Goal: Manage account settings

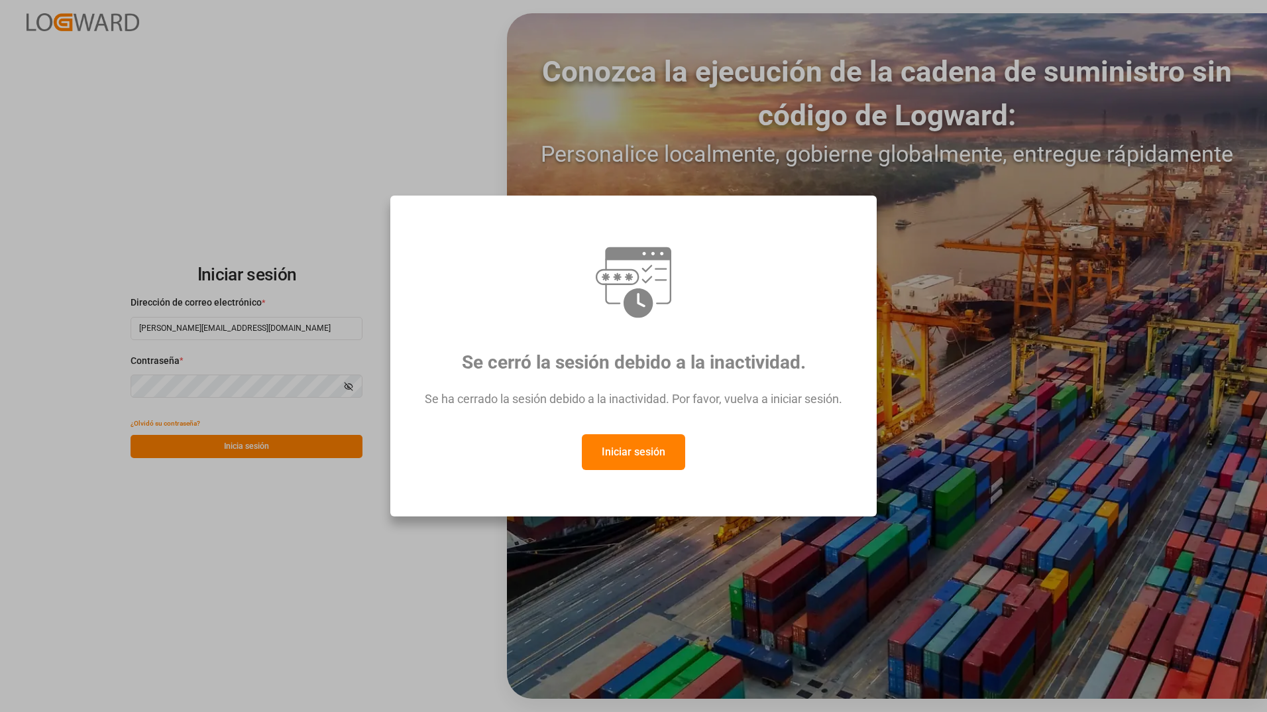
click at [637, 466] on button "Iniciar sesión" at bounding box center [633, 452] width 103 height 36
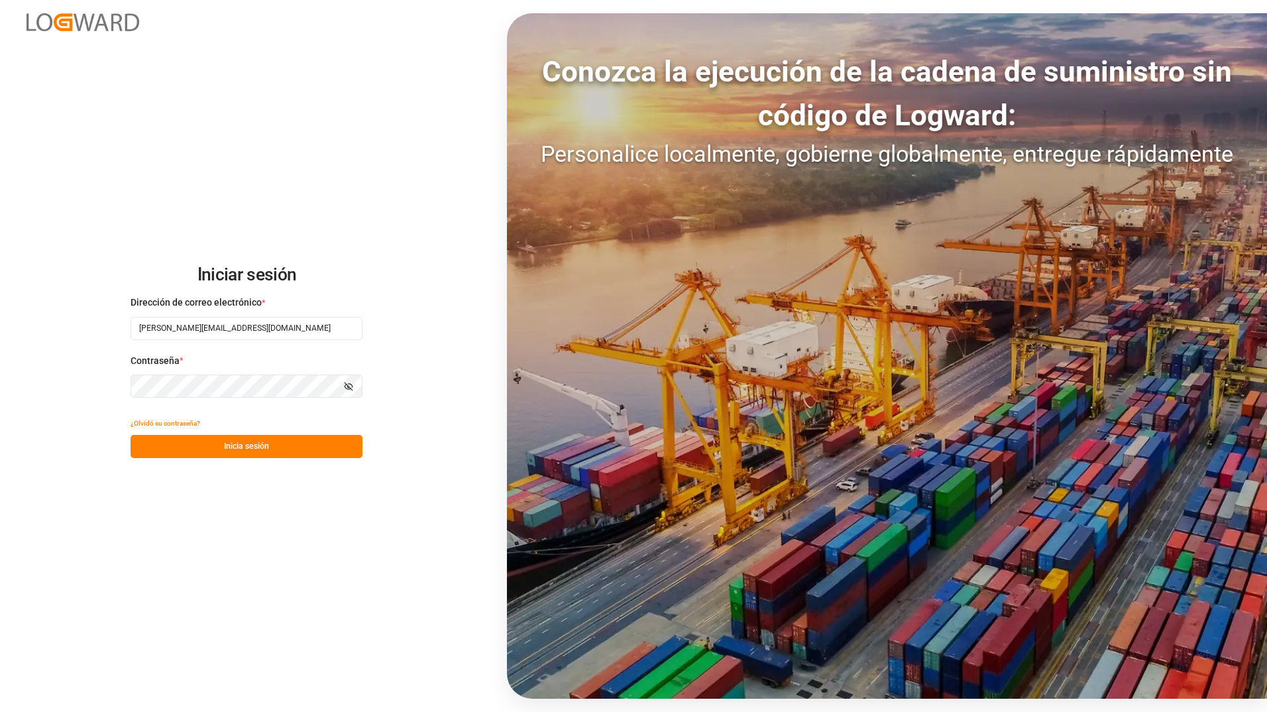
click at [282, 451] on button "Inicia sesión" at bounding box center [247, 446] width 232 height 23
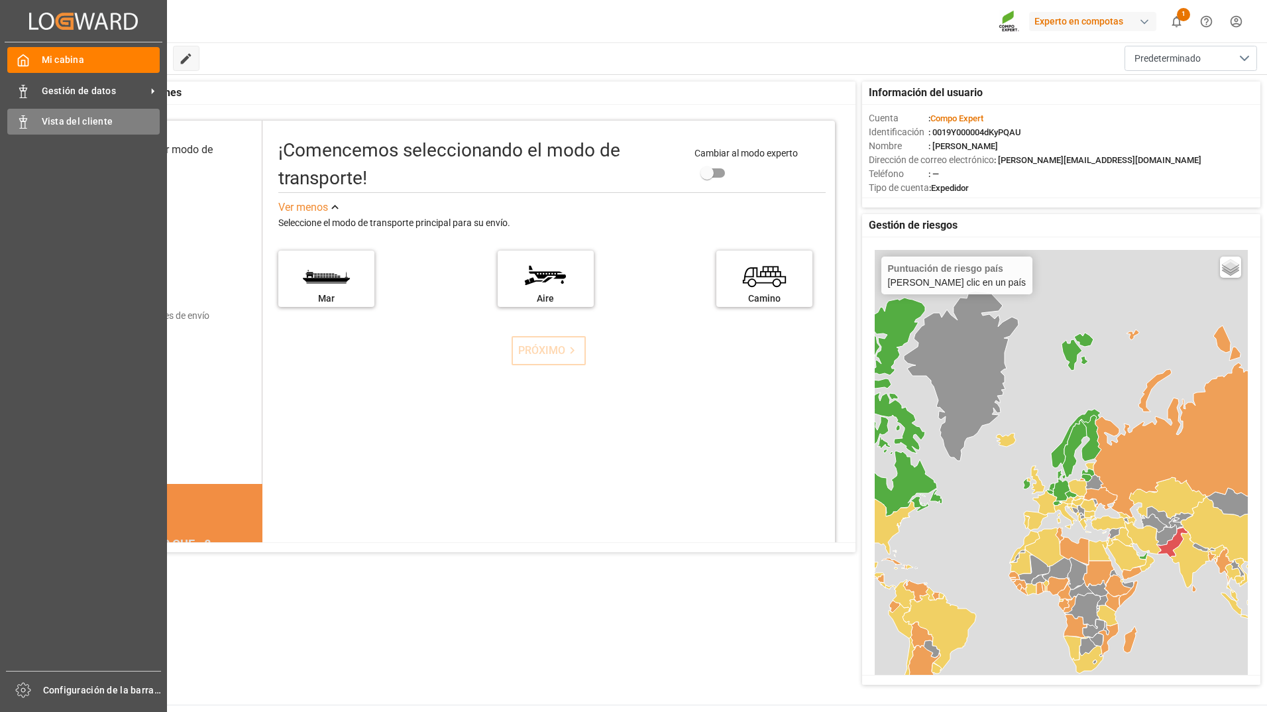
click at [58, 115] on span "Vista del cliente" at bounding box center [101, 122] width 119 height 14
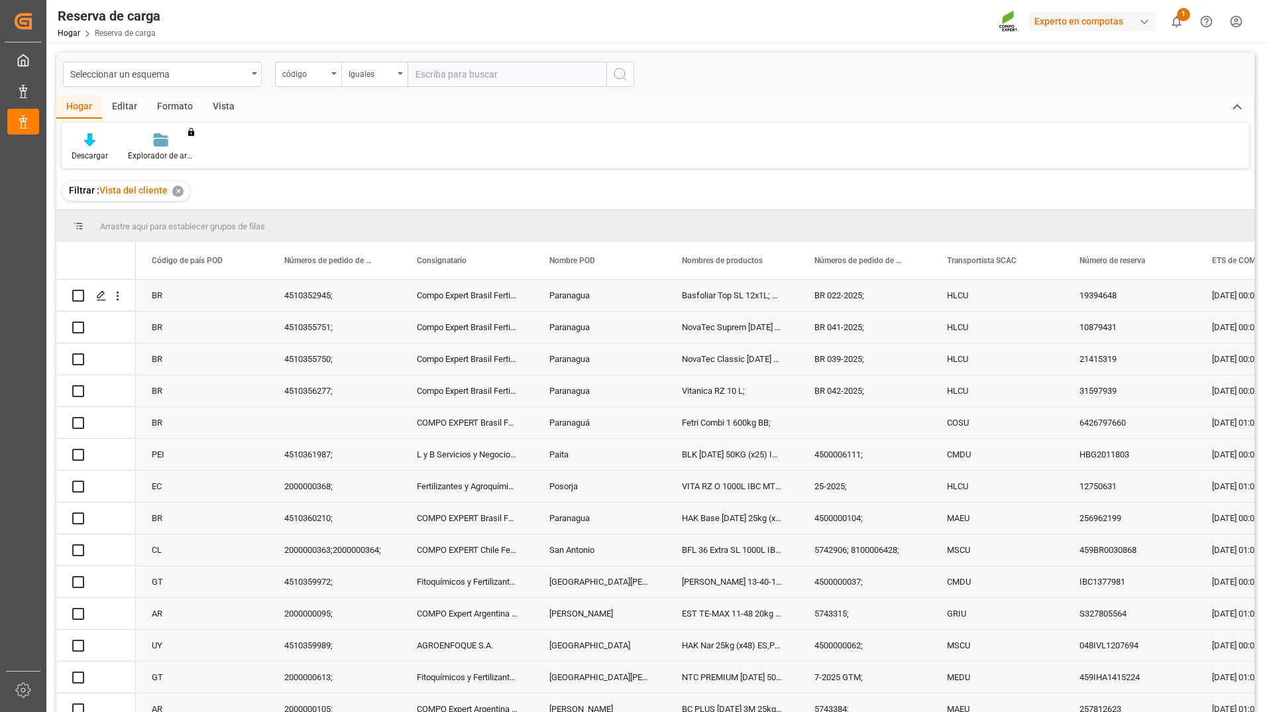
click at [1238, 28] on html "Created by potrace 1.15, written by [PERSON_NAME] [DATE]-[DATE] Created by potr…" at bounding box center [633, 356] width 1267 height 712
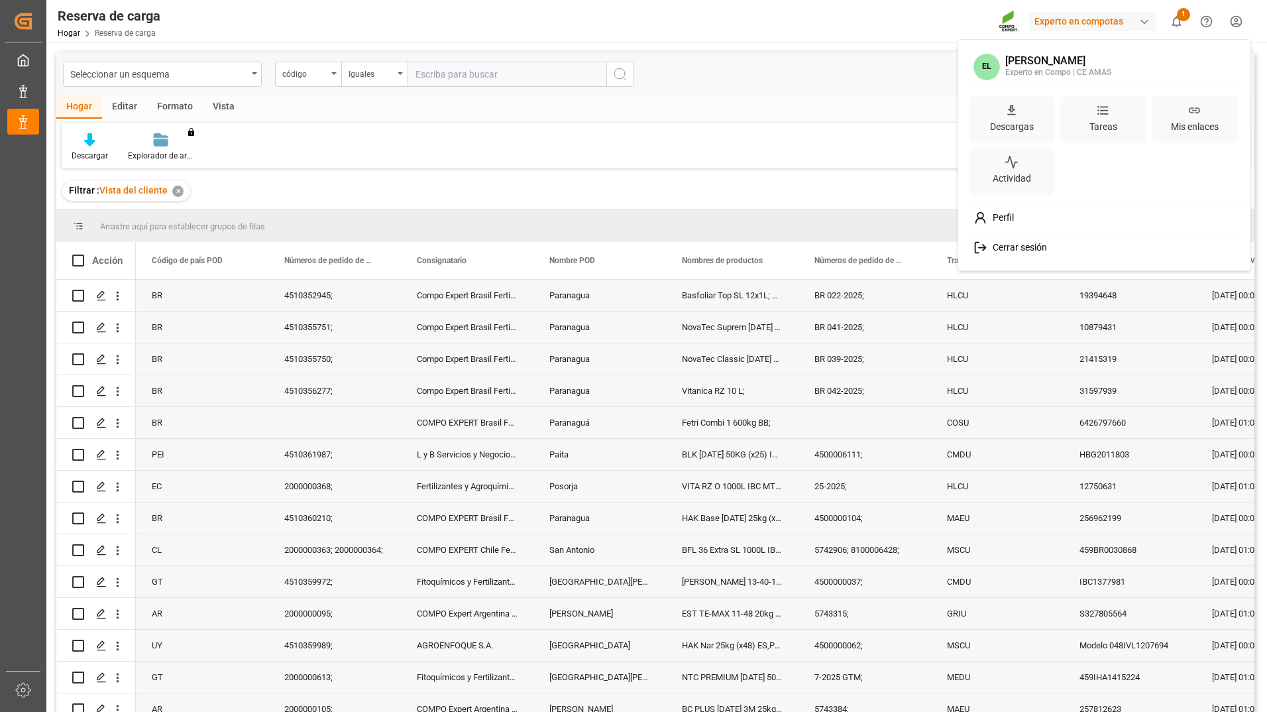
click at [1012, 209] on div "Perfil" at bounding box center [1105, 217] width 272 height 25
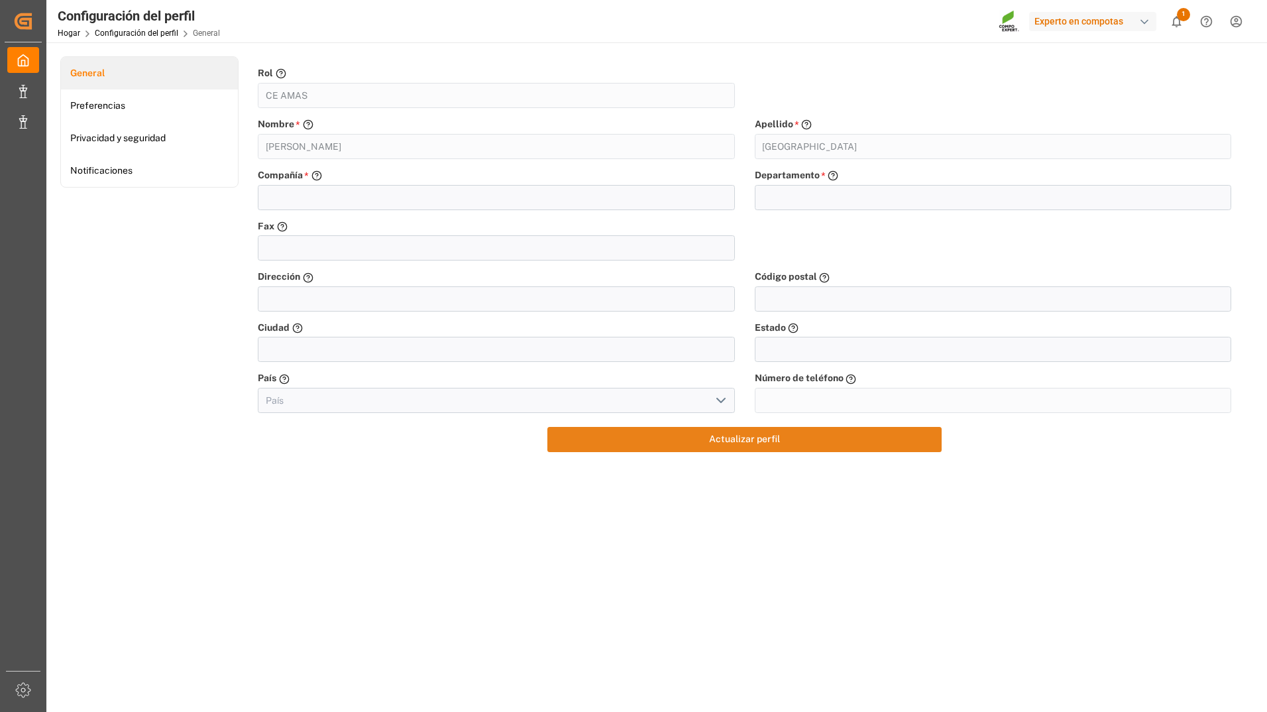
click at [739, 436] on button "Actualizar perfil" at bounding box center [744, 439] width 394 height 25
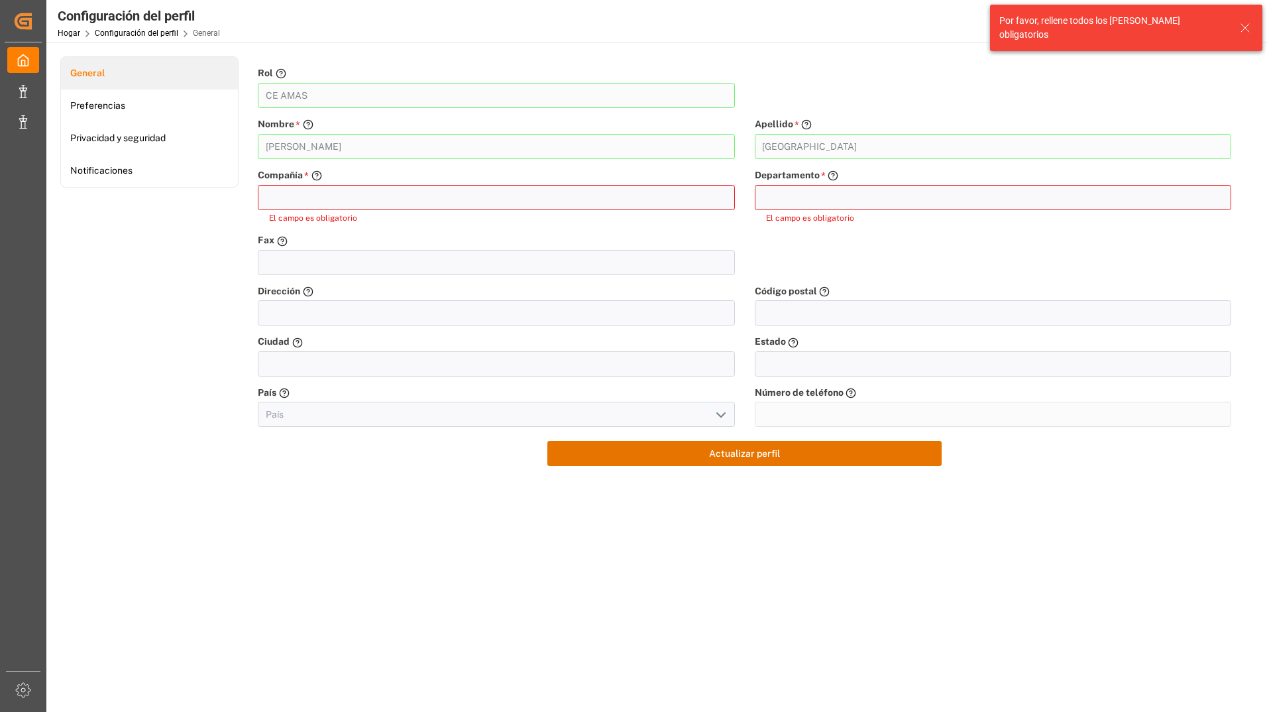
click at [324, 201] on input "text" at bounding box center [496, 197] width 476 height 25
